Goal: Task Accomplishment & Management: Manage account settings

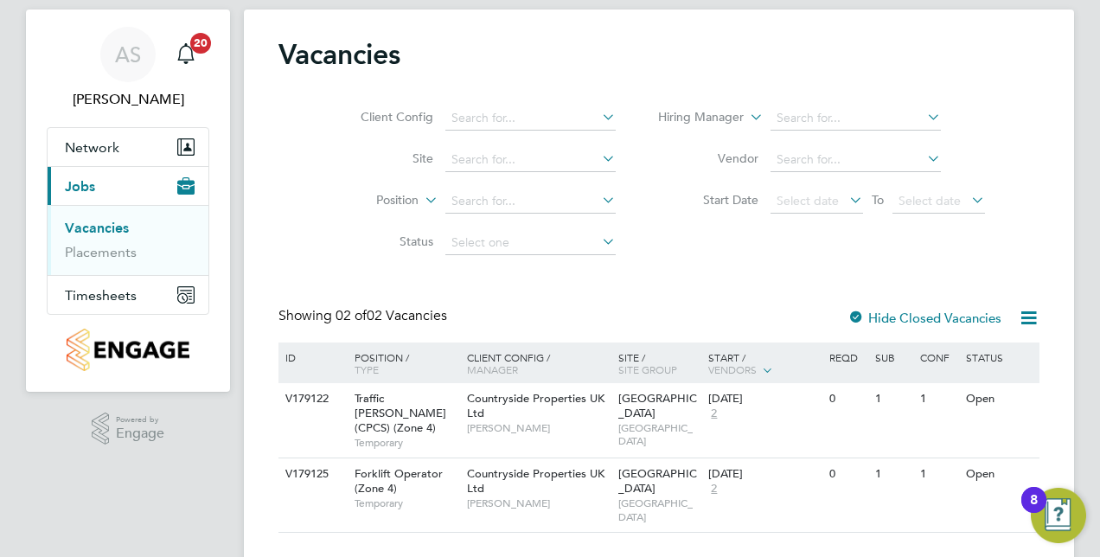
scroll to position [48, 0]
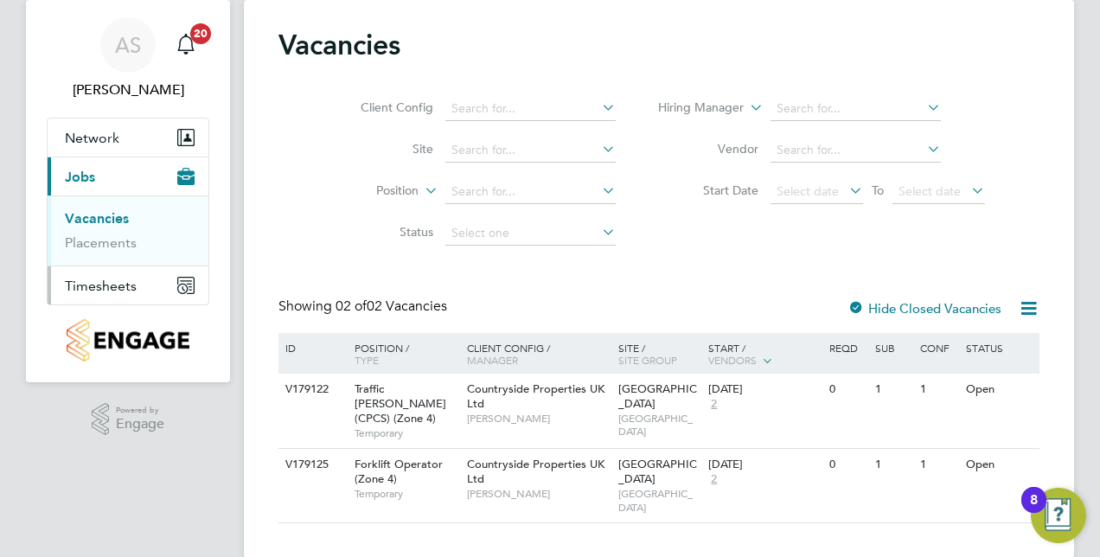
click at [121, 290] on span "Timesheets" at bounding box center [101, 286] width 72 height 16
click at [119, 256] on link "Timesheets" at bounding box center [101, 257] width 72 height 16
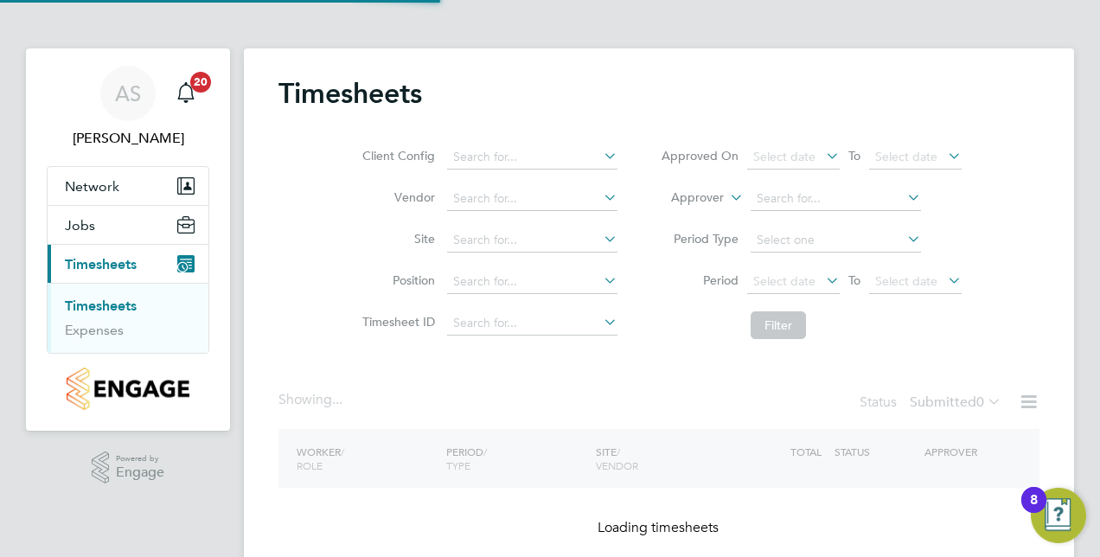
click at [119, 256] on span "Timesheets" at bounding box center [101, 264] width 72 height 16
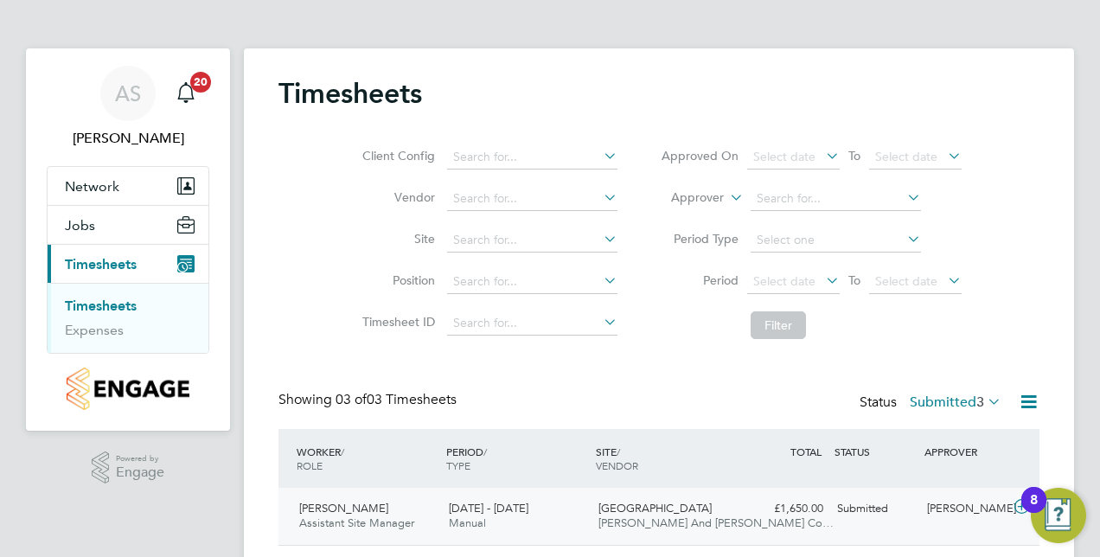
click at [386, 505] on div "Steve Hardwell Assistant Site Manager 18 - 24 Aug 2025" at bounding box center [367, 516] width 150 height 43
click at [356, 502] on span "[PERSON_NAME]" at bounding box center [343, 508] width 89 height 15
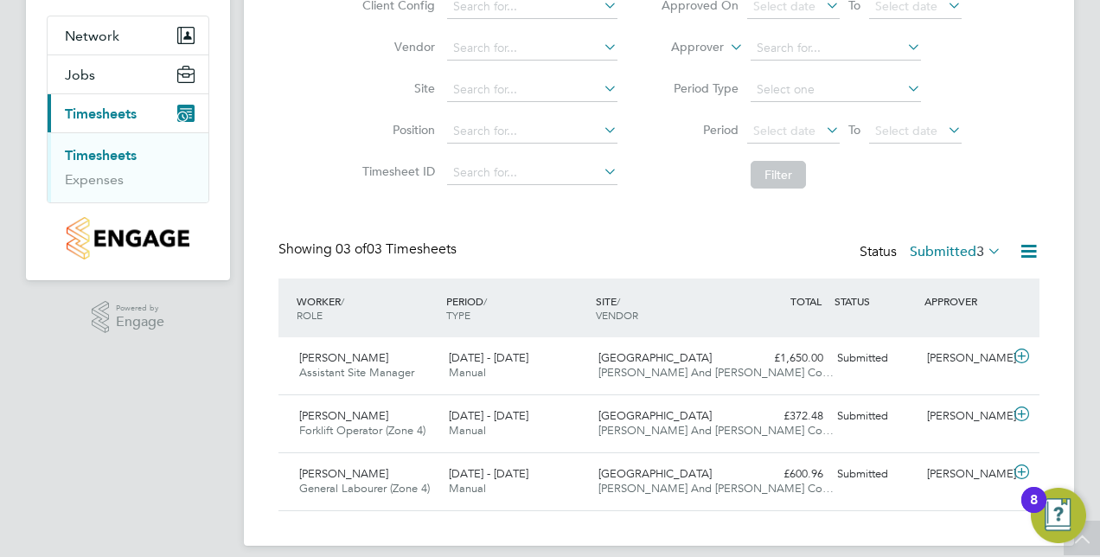
scroll to position [164, 0]
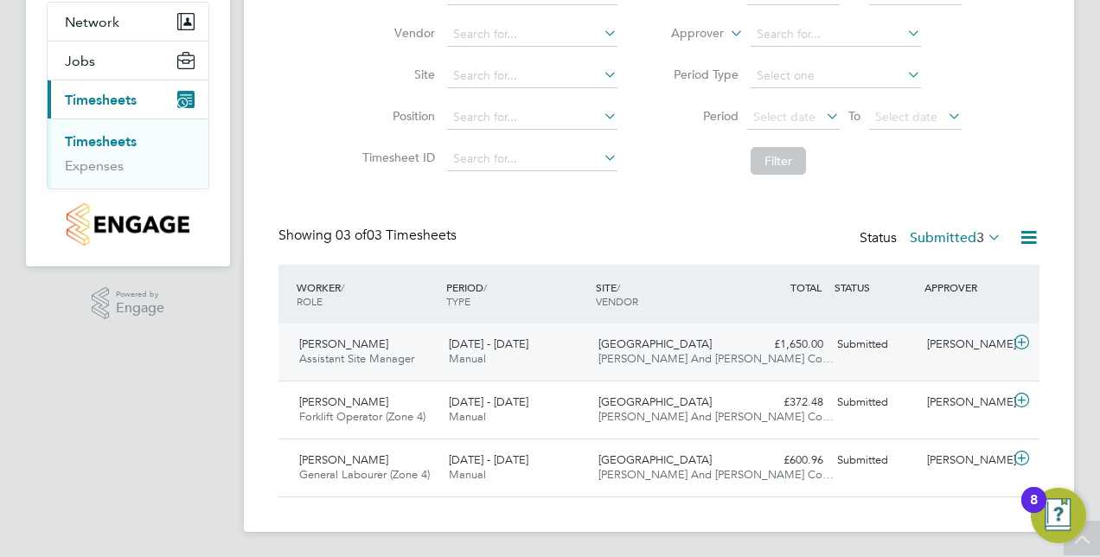
click at [1018, 343] on icon at bounding box center [1022, 342] width 22 height 14
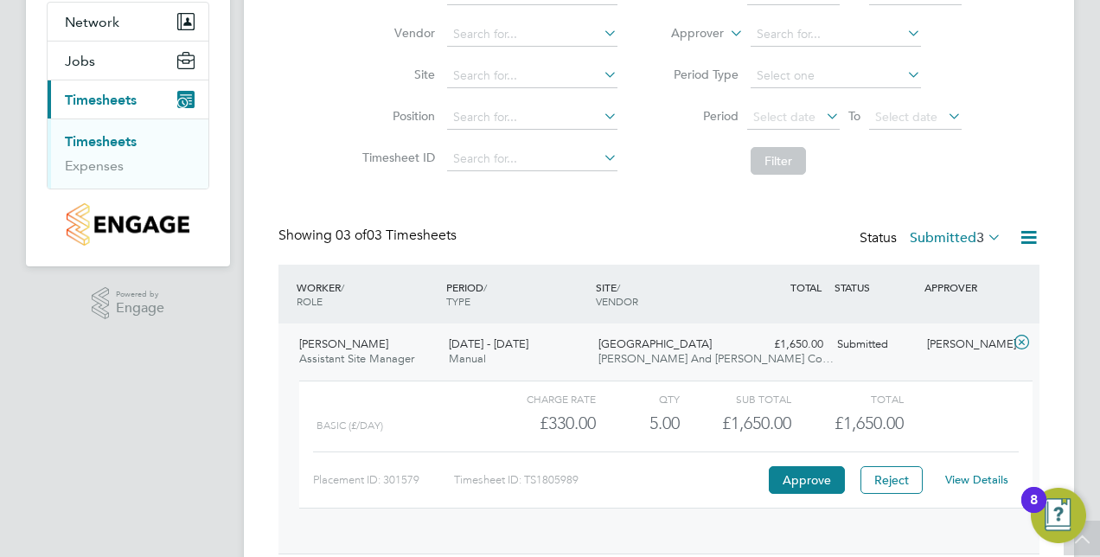
scroll to position [29, 169]
click at [805, 476] on button "Approve" at bounding box center [807, 480] width 76 height 28
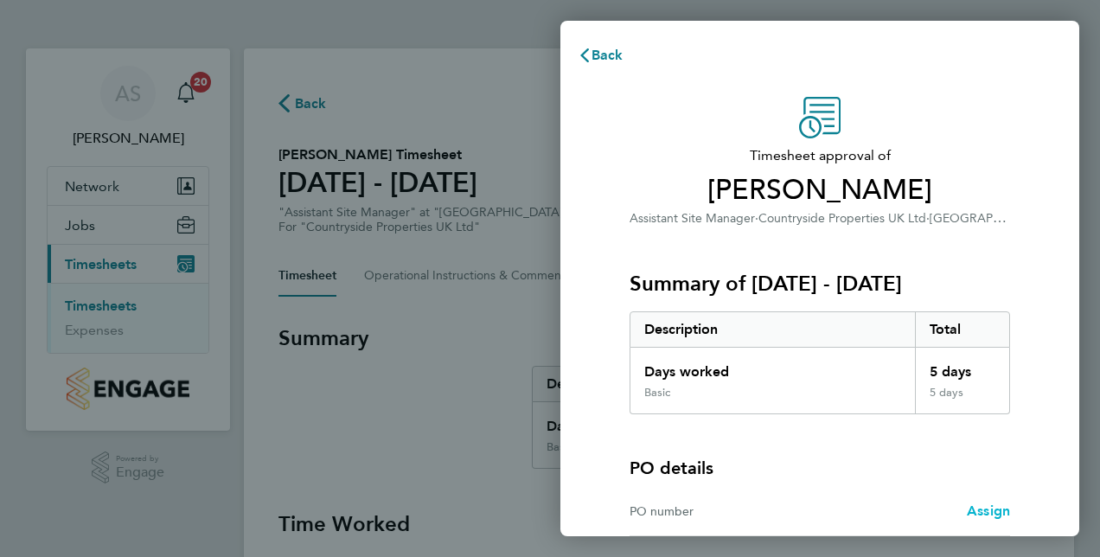
click at [985, 502] on span "Assign" at bounding box center [988, 510] width 43 height 16
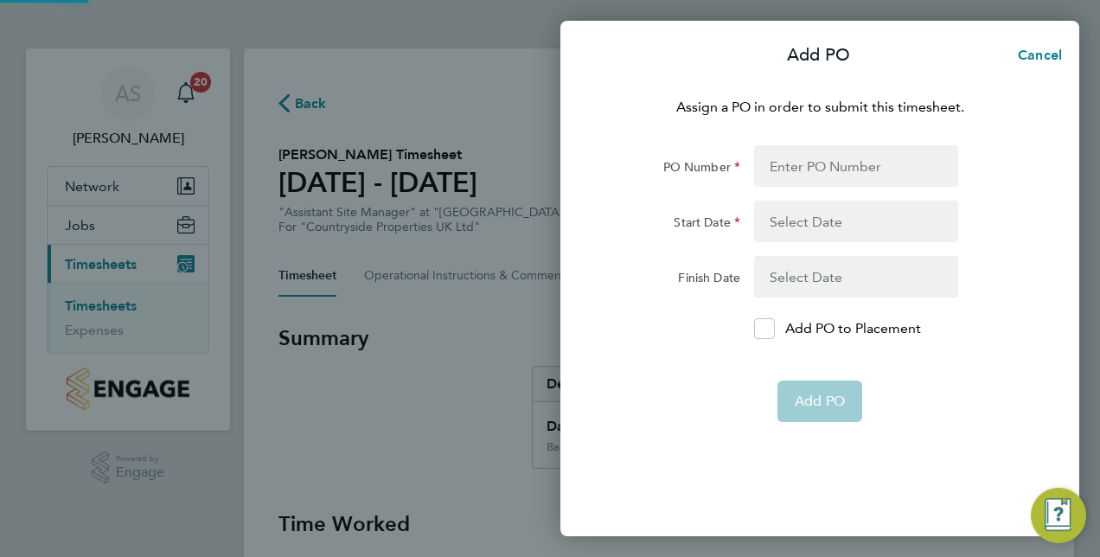
click at [871, 462] on div "Assign a PO in order to submit this timesheet. PO Number Start Date Finish Date…" at bounding box center [819, 306] width 519 height 460
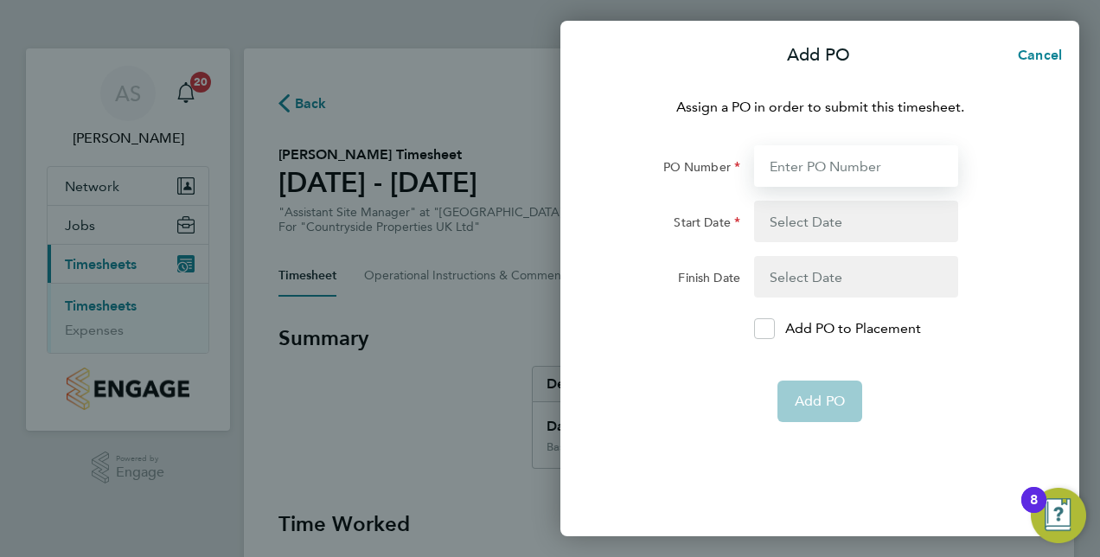
click at [825, 167] on input "PO Number" at bounding box center [856, 165] width 204 height 41
type input "267538"
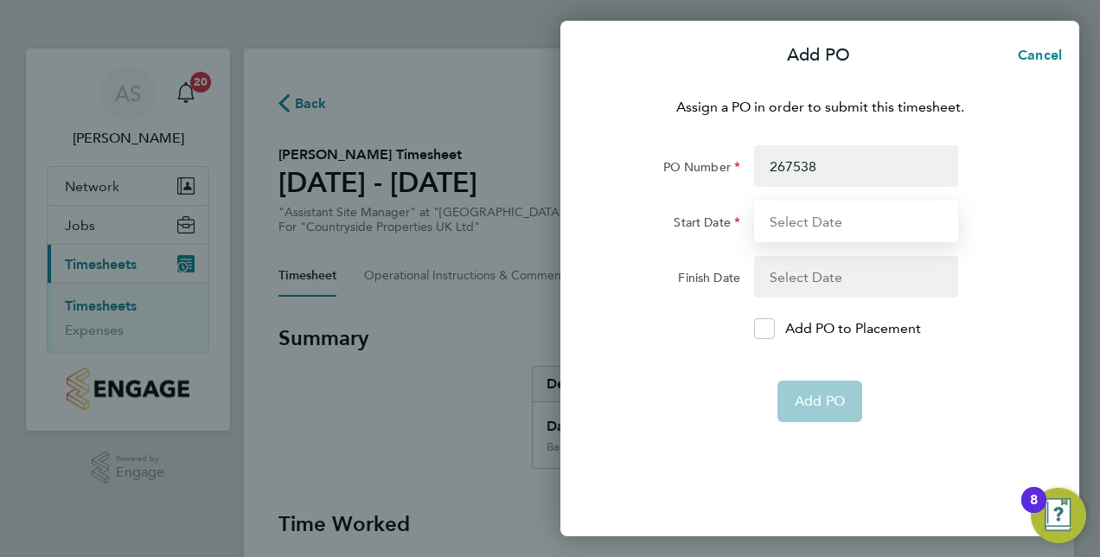
type input "[DATE]"
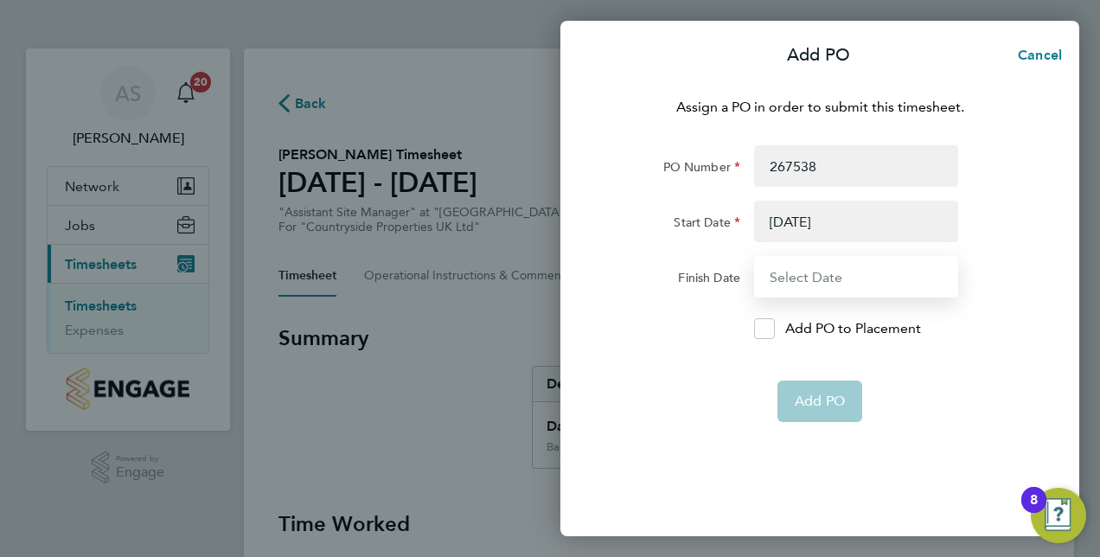
type input "[DATE]"
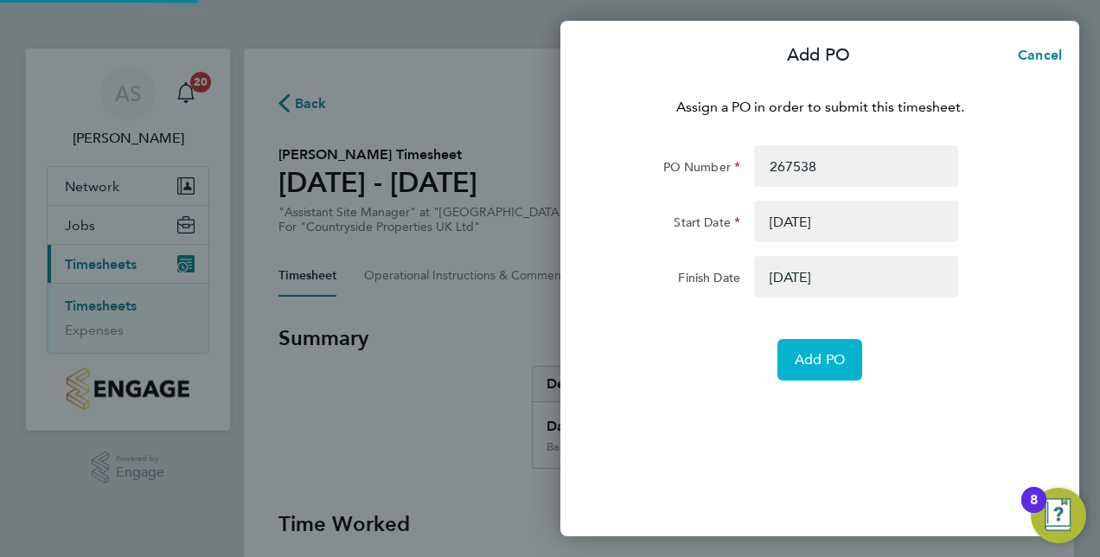
click at [811, 359] on span "Add PO" at bounding box center [820, 359] width 50 height 17
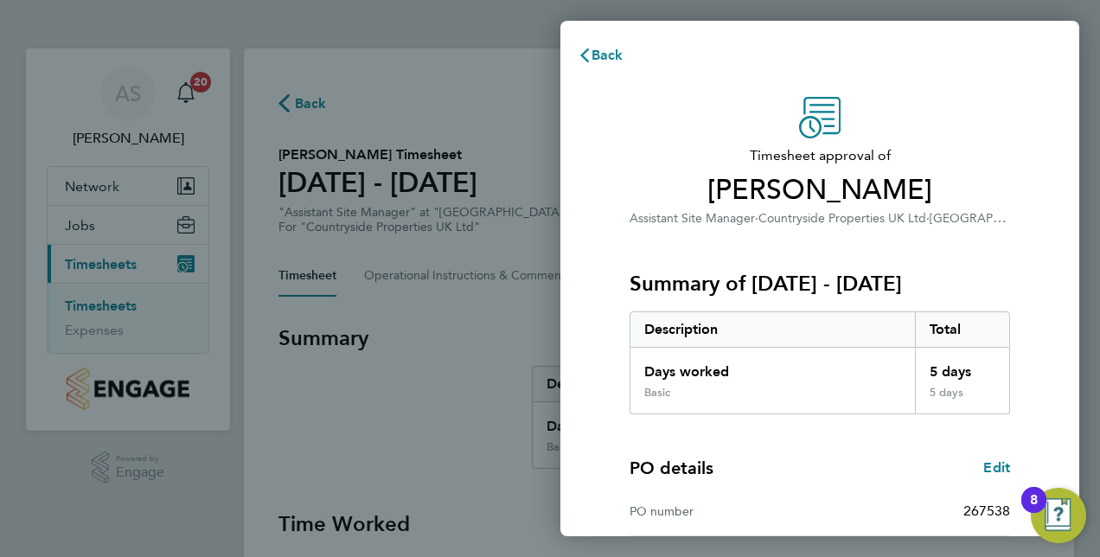
click at [1005, 115] on div "Timesheet approval of [PERSON_NAME] Assistant Site Manager · Countryside Proper…" at bounding box center [819, 162] width 380 height 131
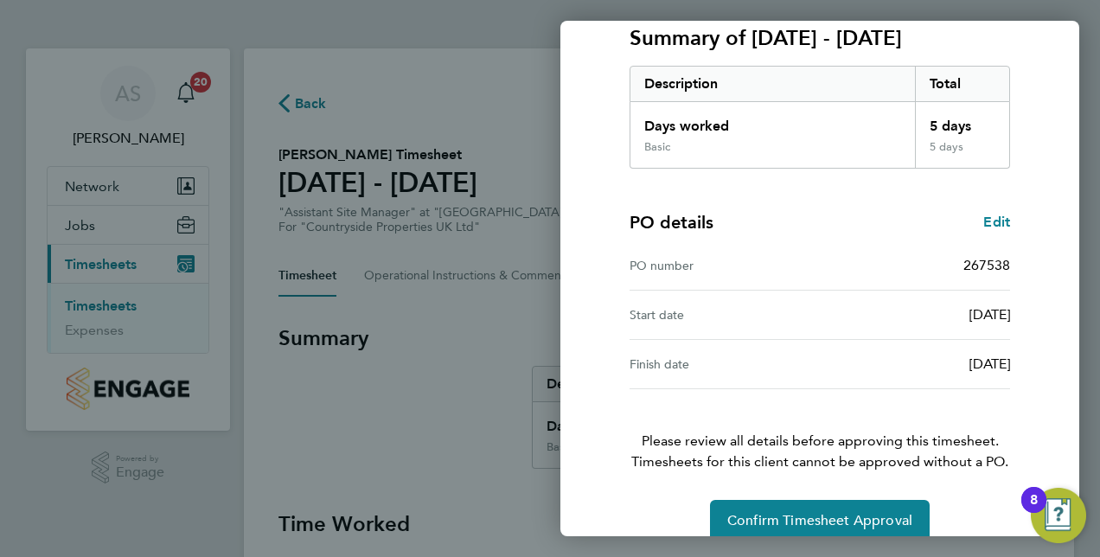
scroll to position [270, 0]
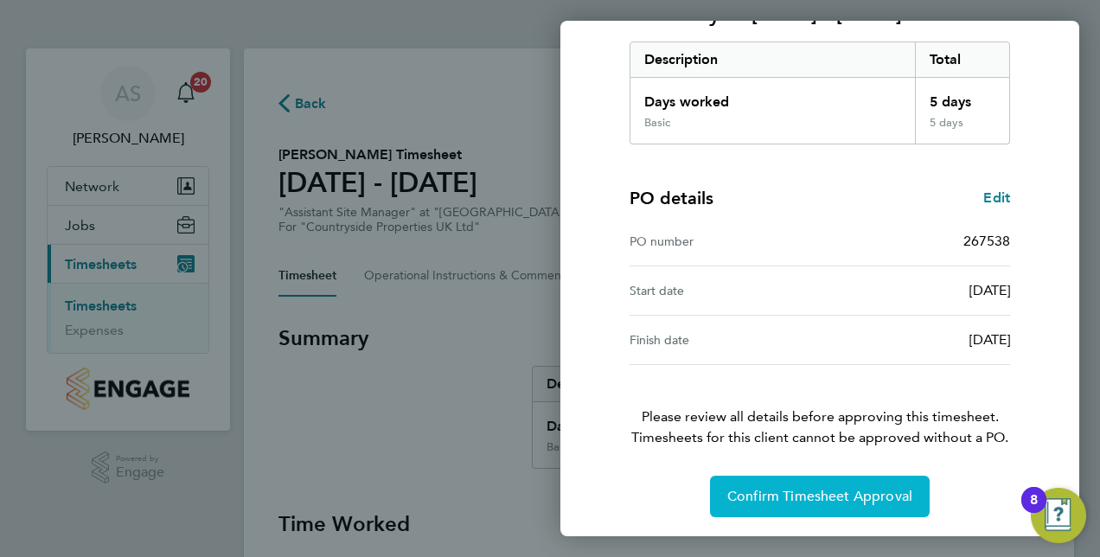
click at [849, 482] on button "Confirm Timesheet Approval" at bounding box center [820, 496] width 220 height 41
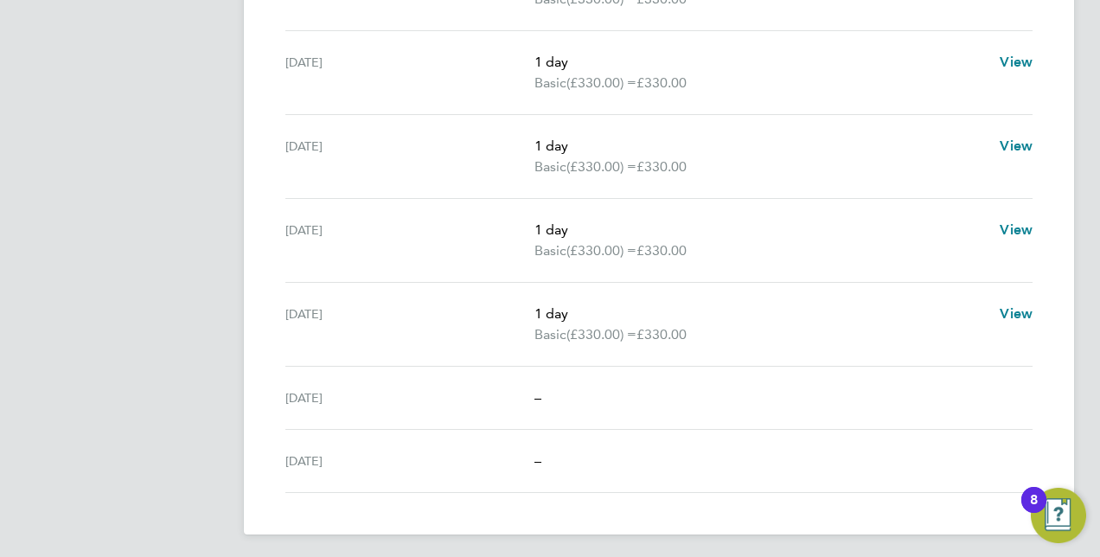
scroll to position [606, 0]
click at [159, 177] on app-navbar "AS [PERSON_NAME] Notifications 20 Applications: Network Team Members Sites Jobs…" at bounding box center [128, 1] width 204 height 1118
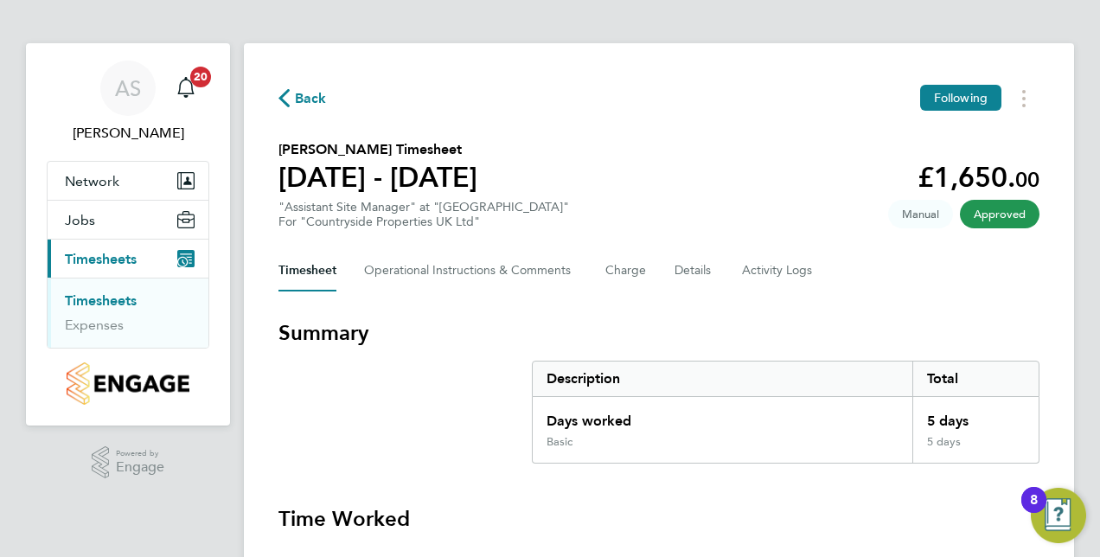
scroll to position [0, 0]
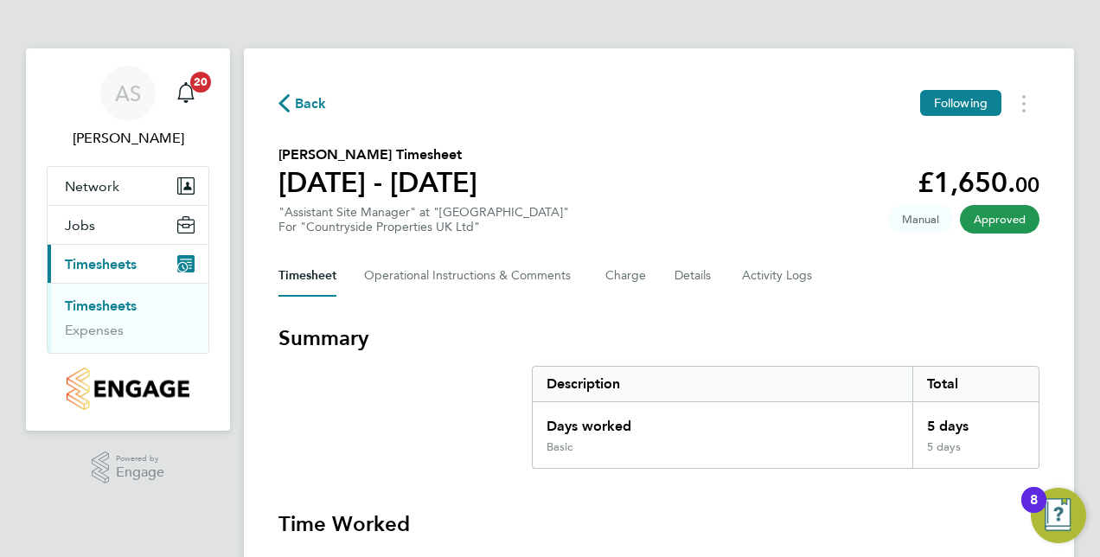
click at [108, 261] on span "Timesheets" at bounding box center [101, 264] width 72 height 16
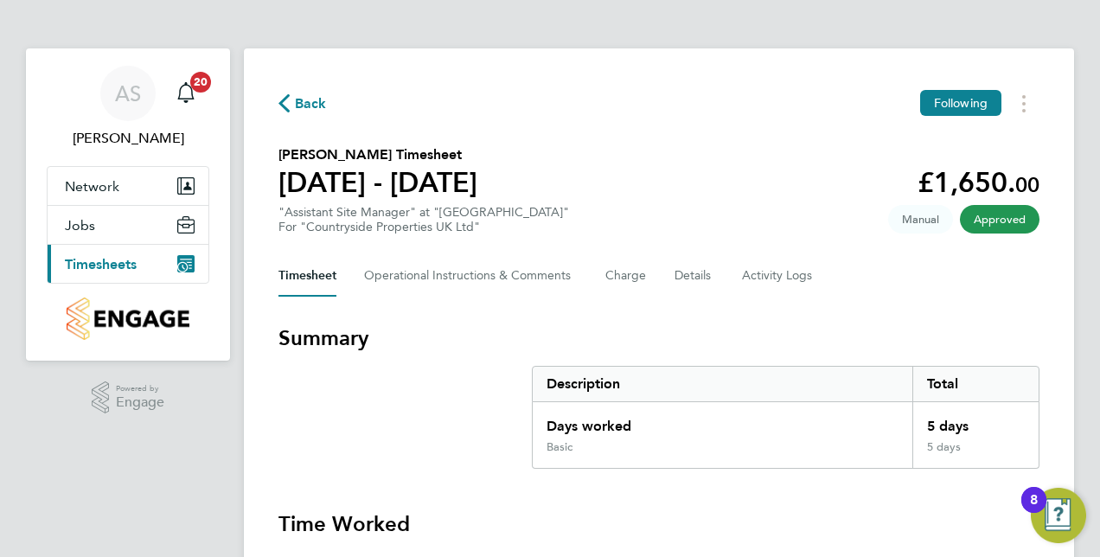
click at [108, 261] on span "Timesheets" at bounding box center [101, 264] width 72 height 16
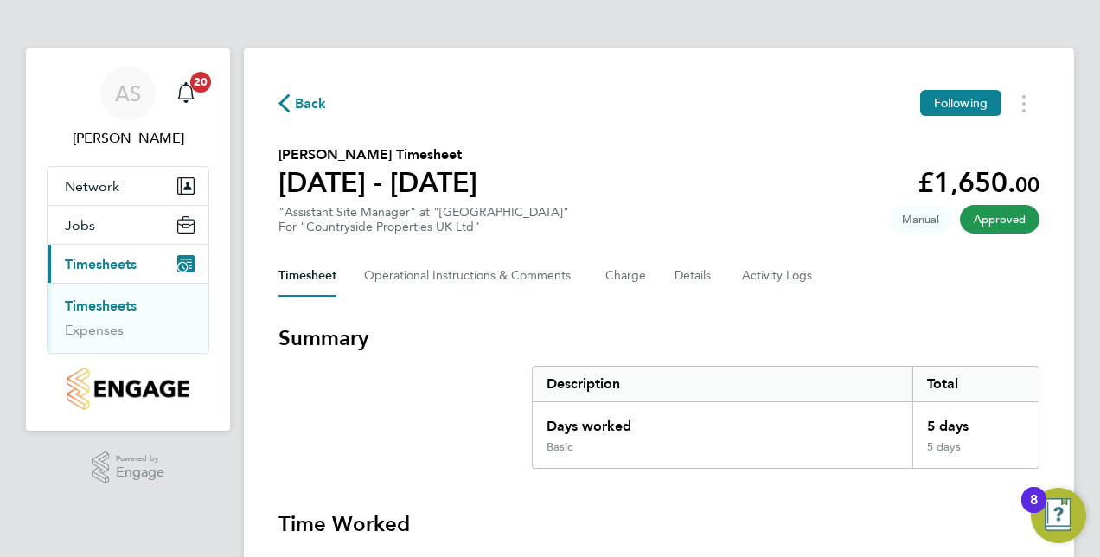
click at [118, 300] on link "Timesheets" at bounding box center [101, 305] width 72 height 16
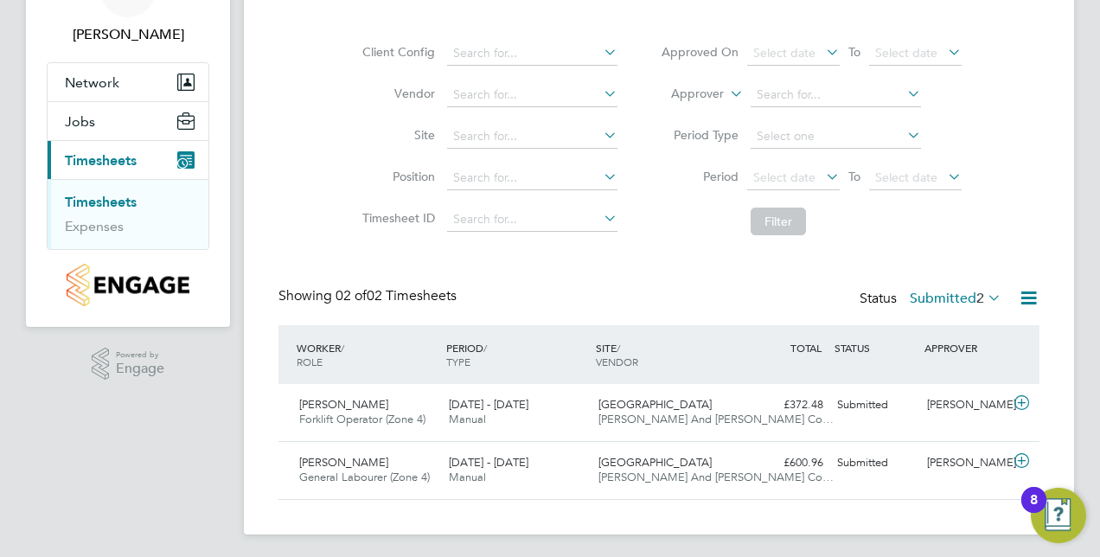
scroll to position [107, 0]
